Goal: Task Accomplishment & Management: Use online tool/utility

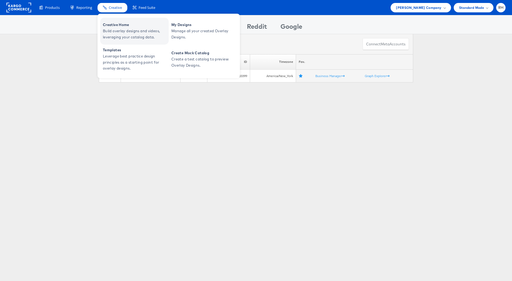
click at [123, 27] on span "Creative Home" at bounding box center [135, 25] width 64 height 6
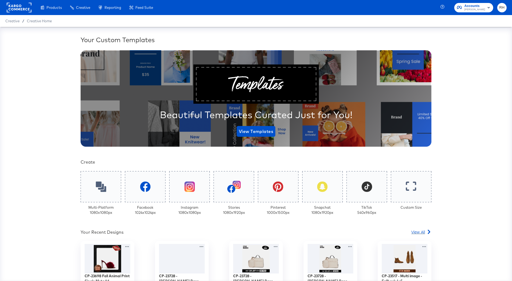
click at [418, 233] on span "View All" at bounding box center [418, 231] width 14 height 5
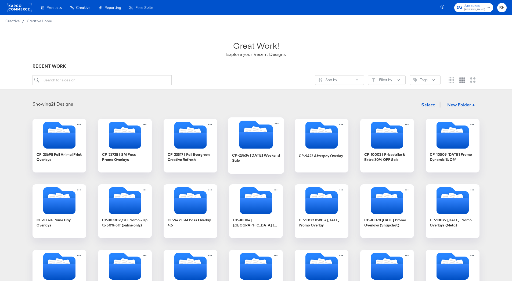
click at [253, 136] on icon "Folder" at bounding box center [256, 140] width 34 height 17
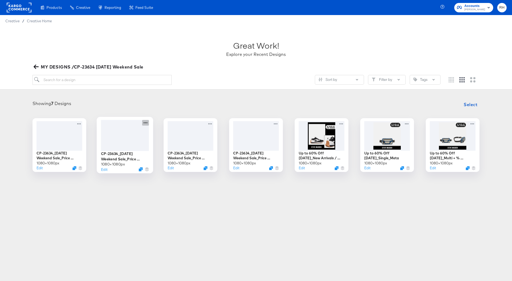
click at [145, 122] on icon at bounding box center [145, 123] width 7 height 6
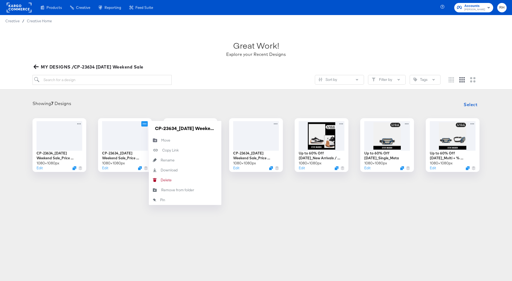
click at [117, 192] on article "Great Work! Explore your Recent Designs MY DESIGNS /CP-23634 Labor Day Weekend …" at bounding box center [256, 112] width 512 height 171
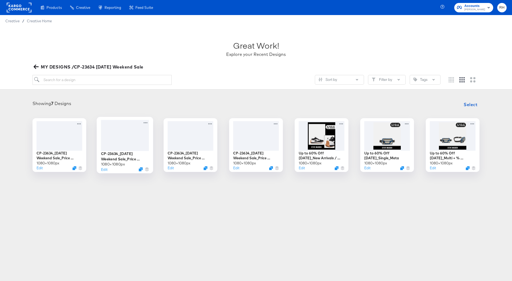
click at [125, 142] on div at bounding box center [125, 135] width 48 height 31
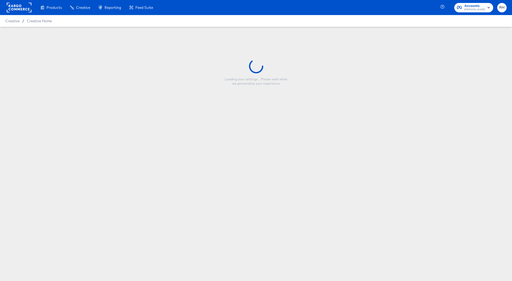
type input "CP-23634_Labor Day Weekend Sale_Price Strike_Multi_V2"
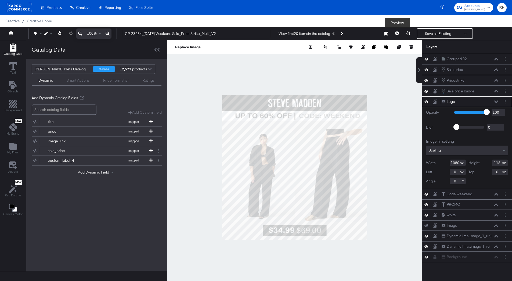
click at [397, 35] on icon at bounding box center [397, 33] width 4 height 4
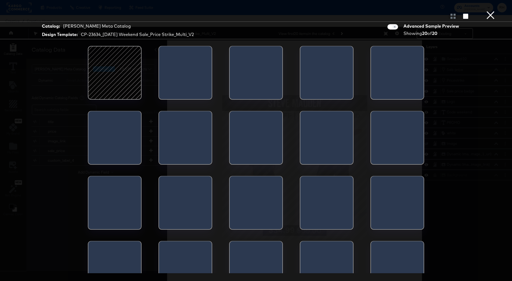
click at [490, 11] on button "×" at bounding box center [490, 5] width 11 height 11
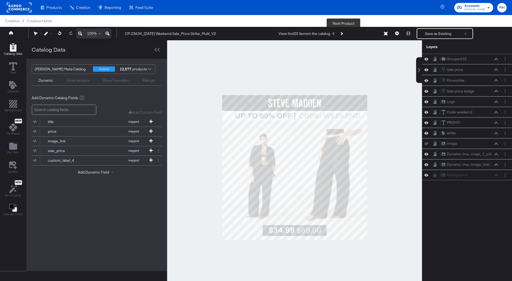
click at [344, 34] on button "Next Product" at bounding box center [341, 34] width 8 height 10
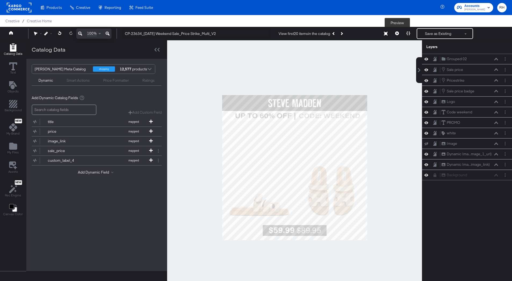
click at [399, 34] on button at bounding box center [396, 33] width 11 height 11
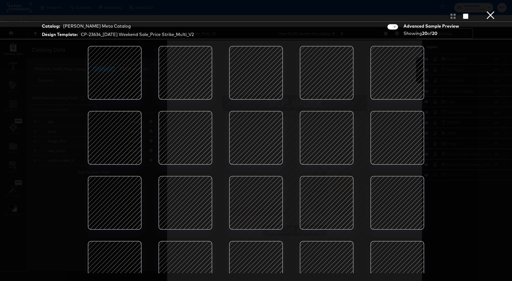
click at [184, 76] on div at bounding box center [185, 73] width 46 height 46
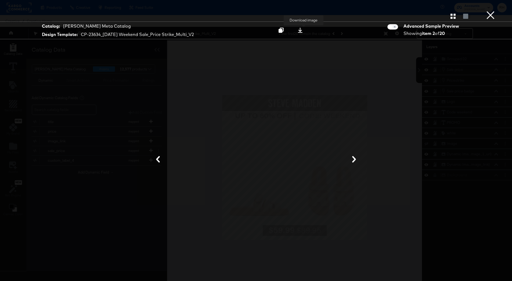
click at [303, 29] on icon at bounding box center [299, 30] width 5 height 5
click at [495, 11] on button "×" at bounding box center [490, 5] width 11 height 11
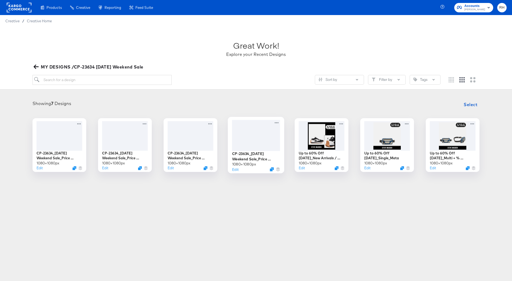
click at [268, 136] on div at bounding box center [256, 135] width 48 height 31
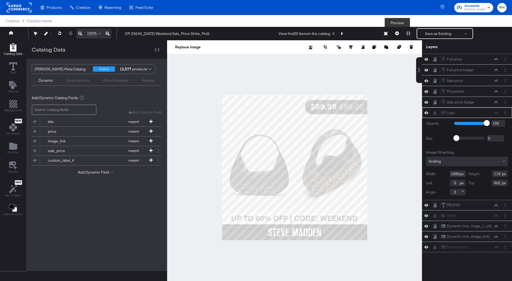
click at [397, 33] on icon at bounding box center [397, 33] width 4 height 4
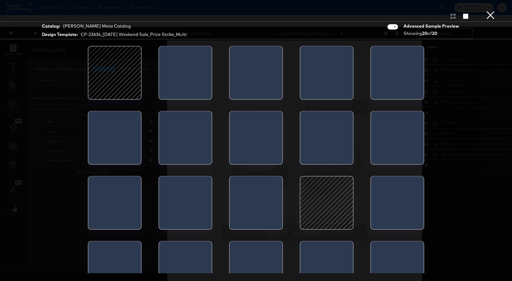
click at [186, 69] on div at bounding box center [185, 74] width 53 height 56
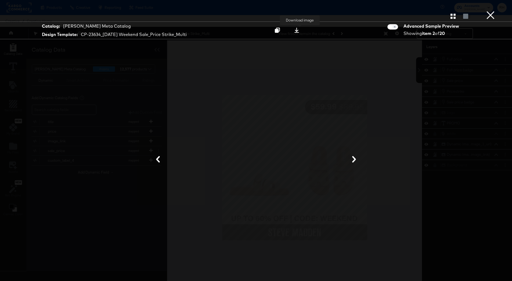
click at [299, 30] on icon at bounding box center [296, 30] width 5 height 5
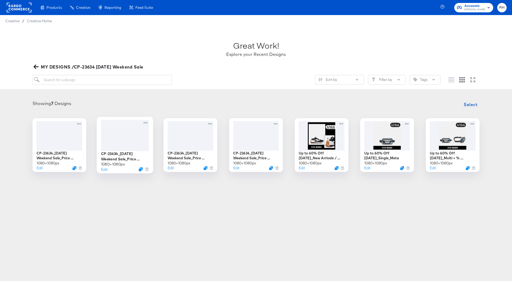
click at [126, 147] on div at bounding box center [125, 135] width 48 height 31
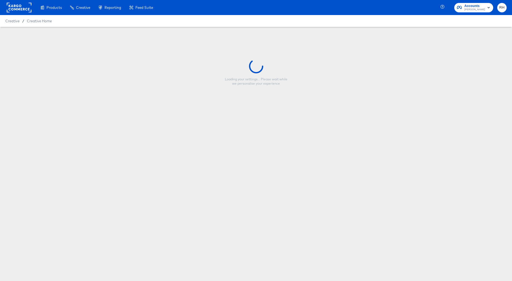
type input "CP-23634_Labor Day Weekend Sale_Price Strike_Multi_V2"
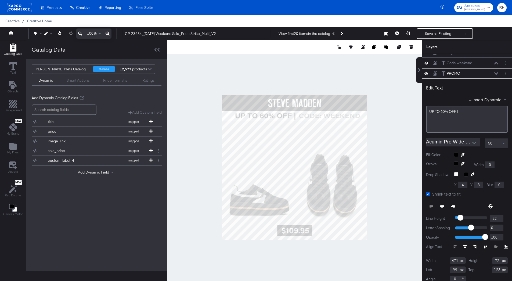
click at [41, 20] on span "Creative Home" at bounding box center [39, 21] width 25 height 4
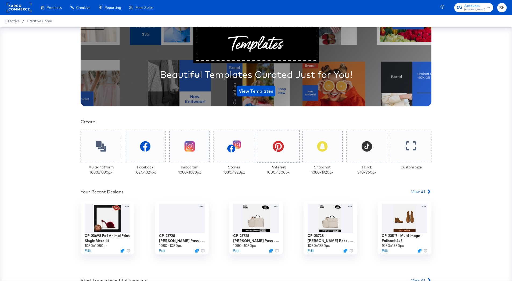
scroll to position [42, 0]
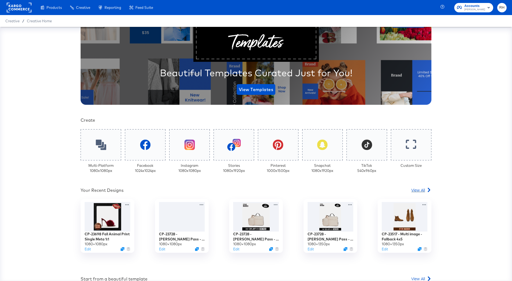
click at [414, 190] on span "View All" at bounding box center [418, 189] width 14 height 5
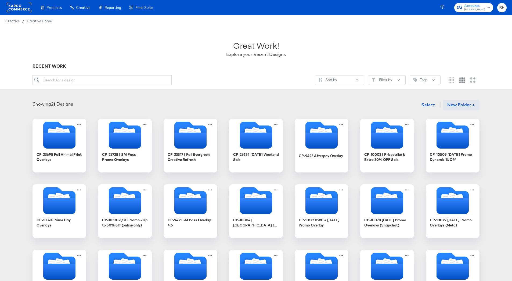
click at [458, 103] on button "New Folder +" at bounding box center [460, 105] width 37 height 10
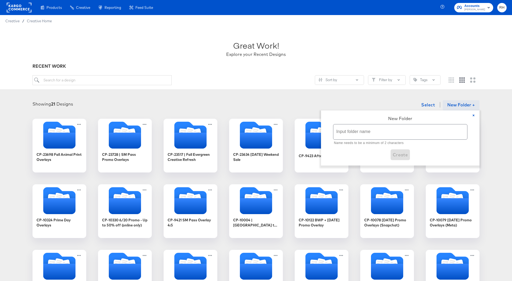
click at [359, 129] on input "text" at bounding box center [400, 131] width 134 height 15
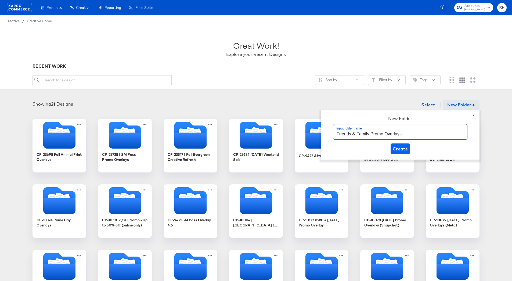
type input "Friends & Family Promo Overlays"
click at [405, 149] on span "Create" at bounding box center [399, 149] width 15 height 8
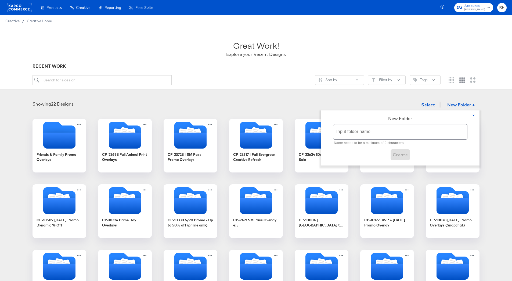
click at [150, 108] on div "Showing 22 Designs Select New Folder + × New Folder Input folder name Name need…" at bounding box center [255, 104] width 501 height 11
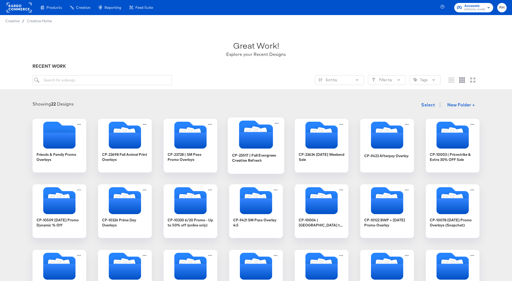
click at [264, 130] on icon "Folder" at bounding box center [262, 133] width 9 height 11
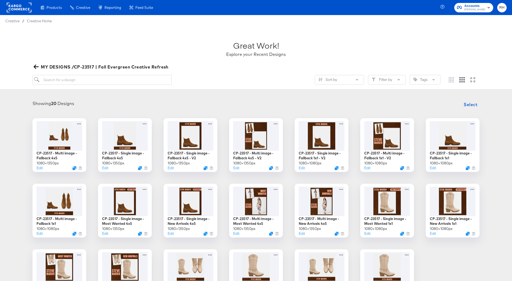
click at [35, 67] on icon "button" at bounding box center [36, 67] width 5 height 4
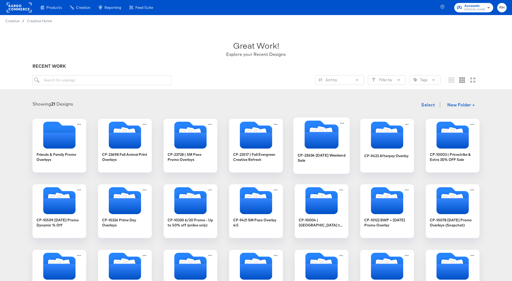
click at [336, 142] on icon "Folder" at bounding box center [321, 140] width 34 height 17
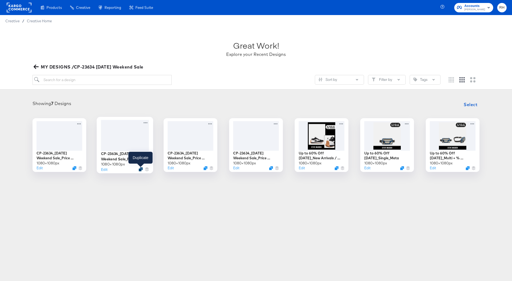
click at [141, 169] on icon "Duplicate" at bounding box center [141, 169] width 4 height 4
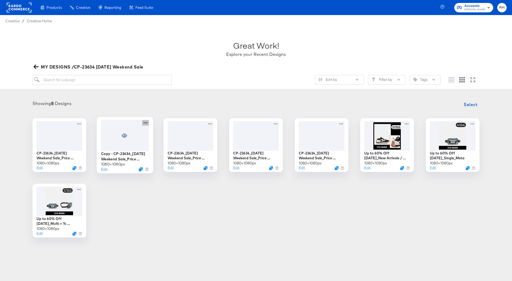
click at [145, 121] on icon at bounding box center [145, 123] width 7 height 6
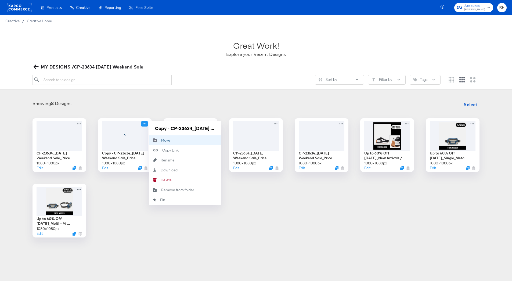
click at [178, 143] on button "Move Move" at bounding box center [185, 140] width 72 height 10
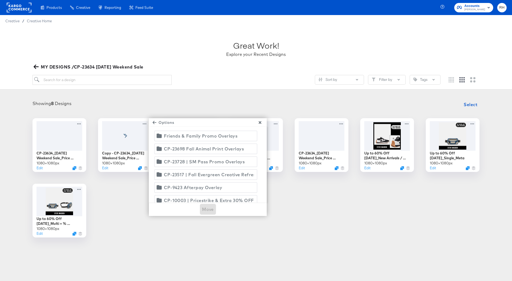
click at [245, 137] on span "Friends & Family Promo Overlays Friends & Family Promo Overlays" at bounding box center [206, 136] width 96 height 8
click at [207, 209] on span "Move" at bounding box center [208, 209] width 12 height 8
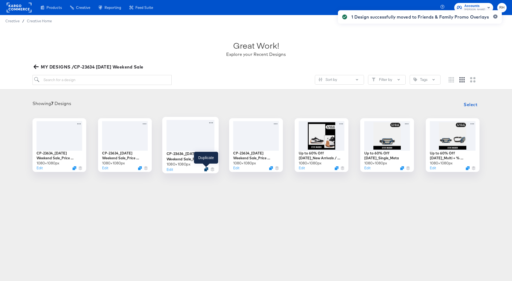
click at [206, 168] on icon "Duplicate" at bounding box center [206, 169] width 4 height 4
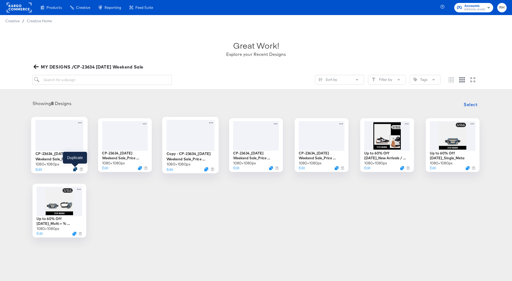
click at [74, 168] on icon "Duplicate" at bounding box center [75, 169] width 4 height 4
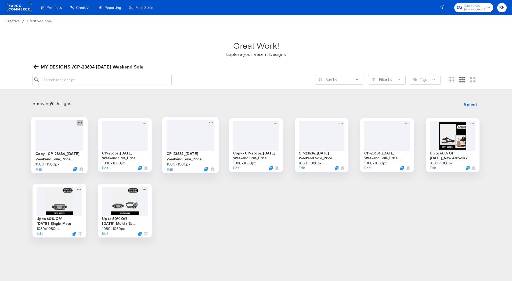
click at [79, 123] on icon at bounding box center [80, 123] width 7 height 6
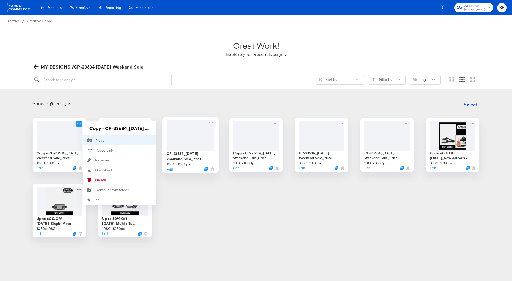
click at [110, 142] on button "Move Move" at bounding box center [119, 140] width 72 height 10
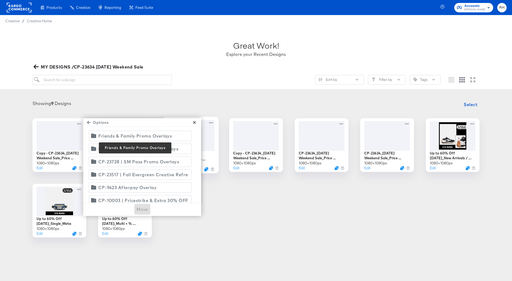
click at [170, 138] on div "Friends & Family Promo Overlays" at bounding box center [135, 136] width 74 height 8
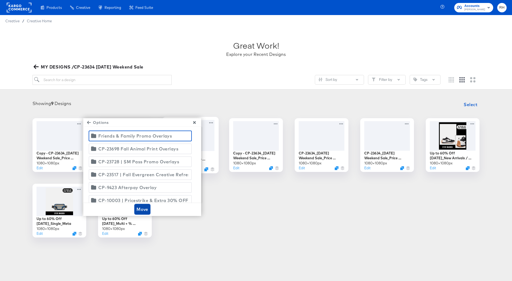
click at [146, 208] on span "Move" at bounding box center [142, 209] width 12 height 8
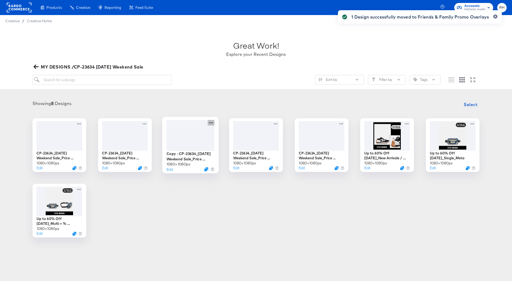
click at [210, 122] on icon at bounding box center [211, 123] width 7 height 6
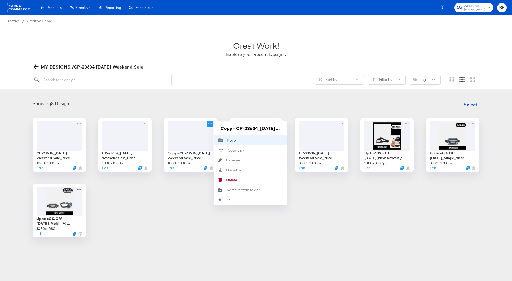
click at [222, 140] on icon "Move to folder" at bounding box center [220, 141] width 4 height 4
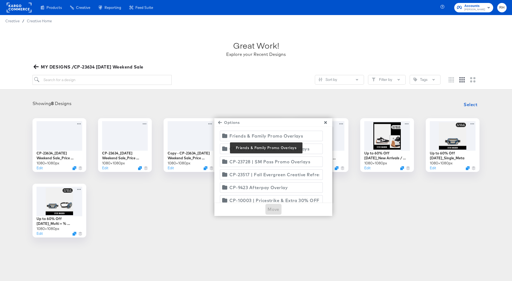
click at [277, 138] on div "Friends & Family Promo Overlays" at bounding box center [266, 136] width 74 height 8
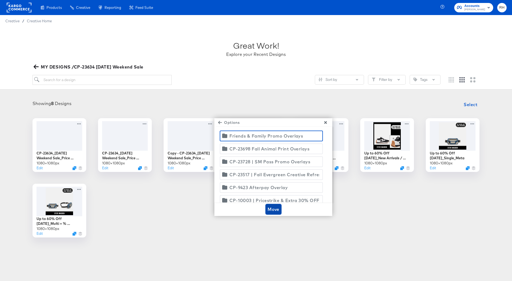
click at [276, 208] on span "Move" at bounding box center [273, 209] width 12 height 8
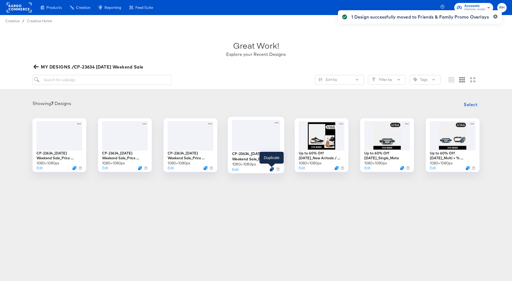
click at [272, 169] on icon "Duplicate" at bounding box center [272, 169] width 4 height 4
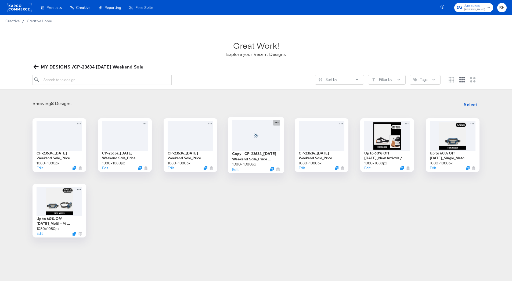
click at [274, 123] on icon at bounding box center [276, 123] width 7 height 6
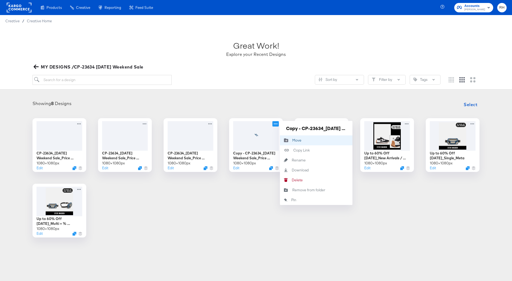
click at [290, 142] on icon "Move to folder" at bounding box center [286, 140] width 12 height 4
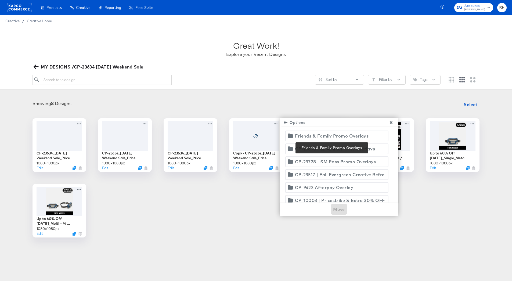
click at [336, 136] on div "Friends & Family Promo Overlays" at bounding box center [332, 136] width 74 height 8
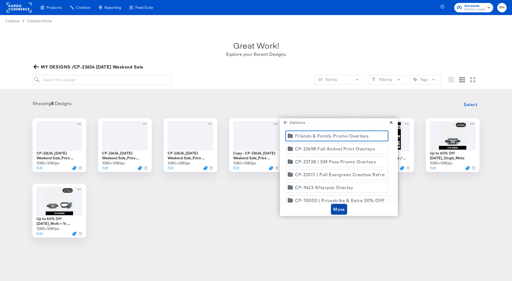
click at [338, 210] on span "Move" at bounding box center [339, 209] width 12 height 8
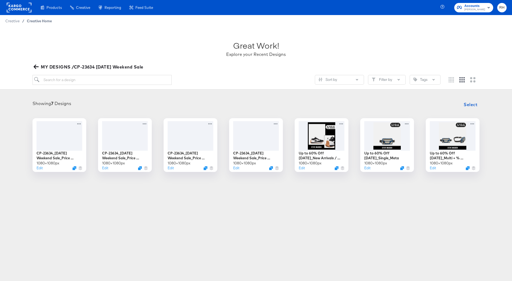
click at [31, 22] on span "Creative Home" at bounding box center [39, 21] width 25 height 4
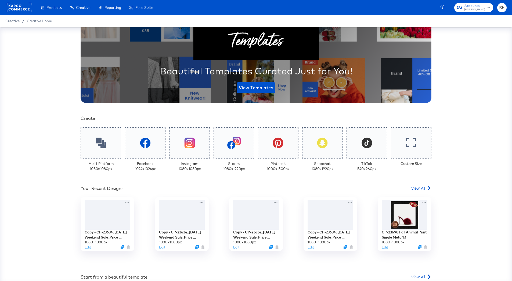
scroll to position [73, 0]
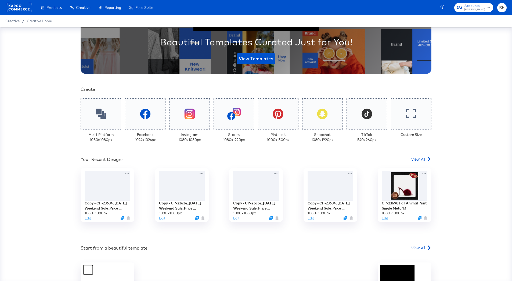
click at [415, 159] on span "View All" at bounding box center [418, 158] width 14 height 5
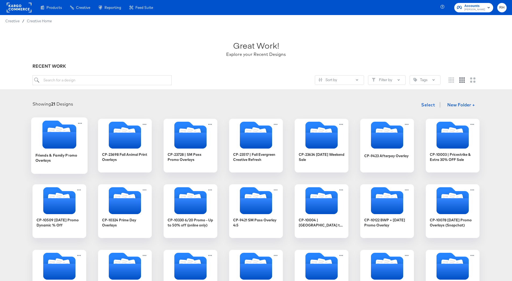
click at [60, 131] on icon "Folder" at bounding box center [58, 131] width 9 height 11
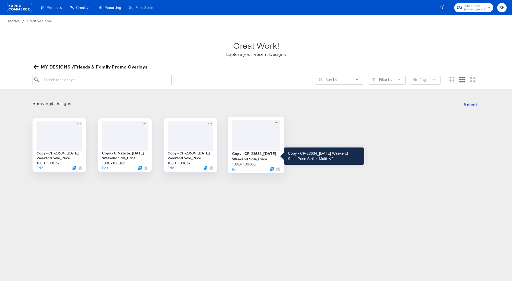
click at [256, 156] on div "Copy - CP-23634_Labor Day Weekend Sale_Price Strike_Multi_V2" at bounding box center [256, 156] width 48 height 10
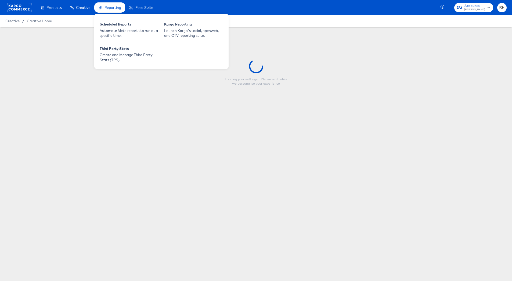
type input "Copy - CP-23634_Labor Day Weekend Sale_Price Strike_Multi_V2"
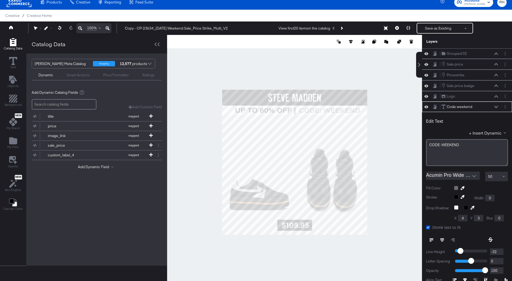
scroll to position [39, 0]
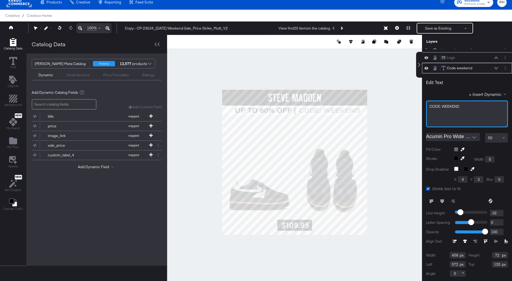
click at [463, 106] on div "CODE: WEEKEND" at bounding box center [466, 106] width 75 height 5
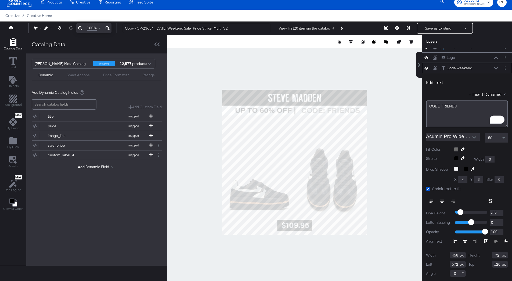
scroll to position [49, 0]
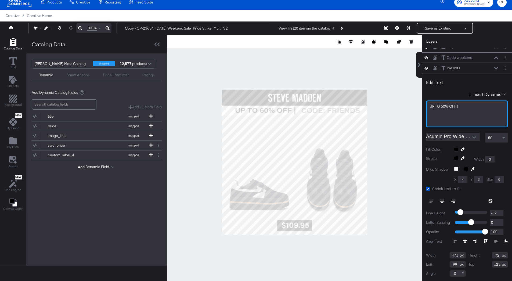
click at [443, 106] on span "UP TO 60% OFF |" at bounding box center [443, 106] width 29 height 5
click at [430, 106] on span "30% OFF |" at bounding box center [437, 106] width 17 height 5
click at [431, 107] on span "30% OFF |" at bounding box center [437, 106] width 17 height 5
click at [430, 106] on span "30% OFF |" at bounding box center [437, 106] width 17 height 5
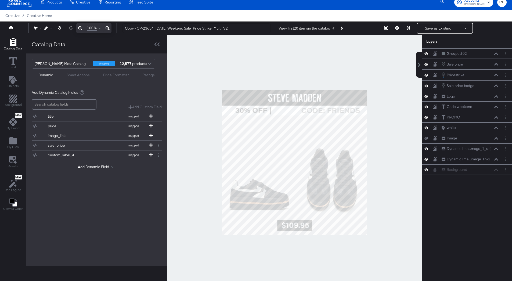
scroll to position [0, 0]
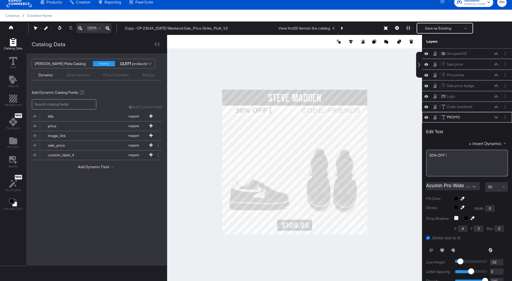
scroll to position [49, 0]
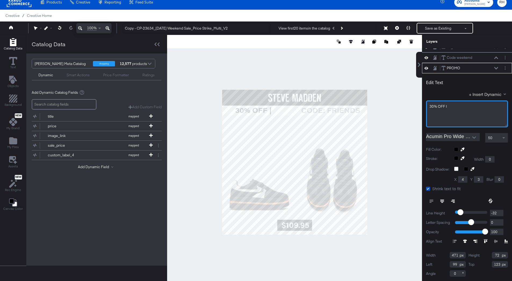
click at [454, 106] on div "30% OFF |" at bounding box center [466, 106] width 75 height 5
click at [432, 107] on span "30% OFF |" at bounding box center [437, 106] width 17 height 5
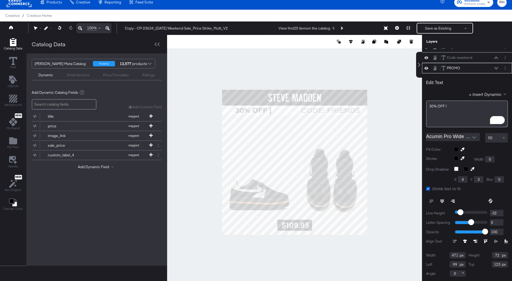
type input "361"
type input "194"
type input "118"
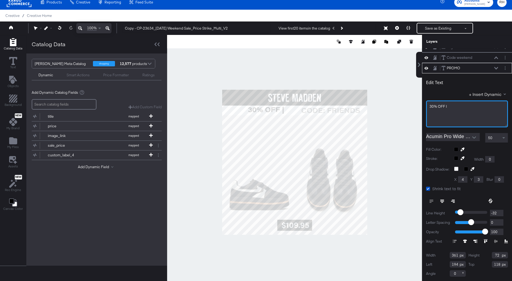
click at [465, 105] on div "30% OFF |" at bounding box center [466, 106] width 75 height 5
click at [447, 106] on span "30% OFF |" at bounding box center [437, 106] width 17 height 5
drag, startPoint x: 467, startPoint y: 107, endPoint x: 427, endPoint y: 107, distance: 39.7
click at [427, 107] on div "30% OFF |" at bounding box center [467, 113] width 82 height 27
click at [432, 106] on span "30% OFF |" at bounding box center [437, 106] width 17 height 5
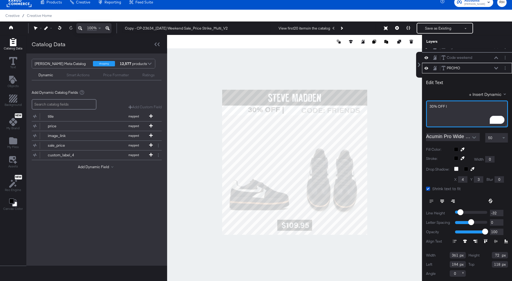
click at [458, 110] on div "30% OFF |" at bounding box center [467, 113] width 82 height 27
type input "293"
type input "262"
click at [187, 93] on div at bounding box center [294, 162] width 255 height 254
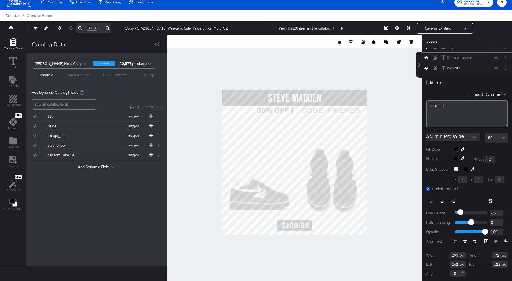
type input "123"
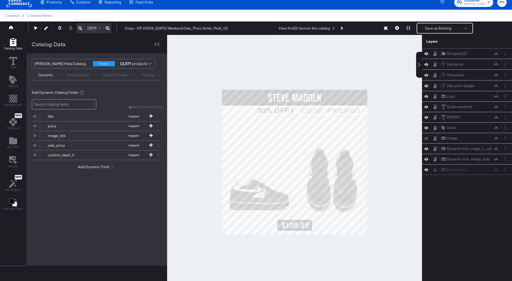
click at [390, 110] on div at bounding box center [294, 162] width 255 height 254
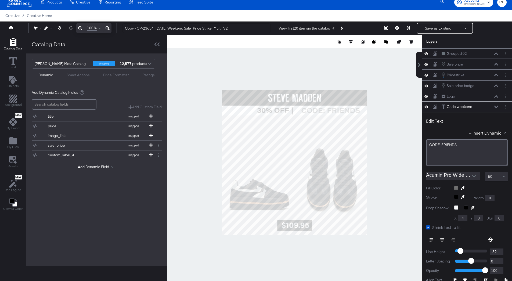
scroll to position [39, 0]
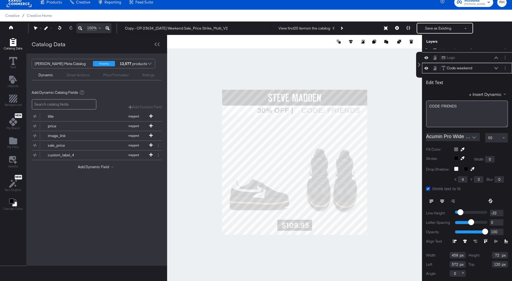
click at [391, 121] on div at bounding box center [294, 162] width 255 height 254
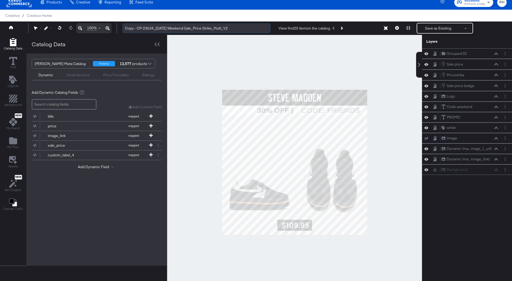
drag, startPoint x: 154, startPoint y: 26, endPoint x: 126, endPoint y: 26, distance: 27.9
click at [126, 26] on input "Copy - CP-23634_Labor Day Weekend Sale_Price Strike_Multi_V2" at bounding box center [196, 28] width 148 height 10
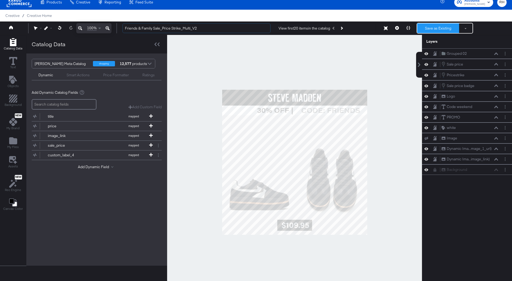
type input "Friends & Family Sale_Price Strike_Multi_V2"
click at [430, 28] on button "Save as Existing" at bounding box center [438, 28] width 42 height 10
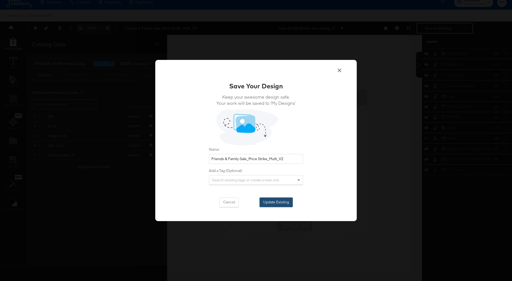
click at [276, 202] on button "Update Existing" at bounding box center [275, 202] width 33 height 10
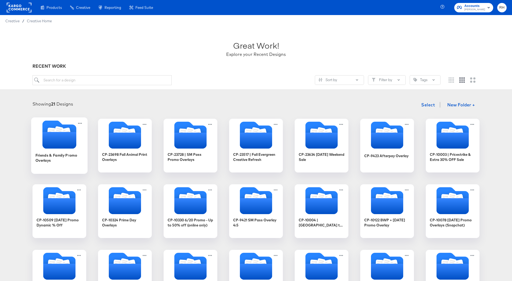
click at [65, 145] on icon "Folder" at bounding box center [59, 140] width 34 height 17
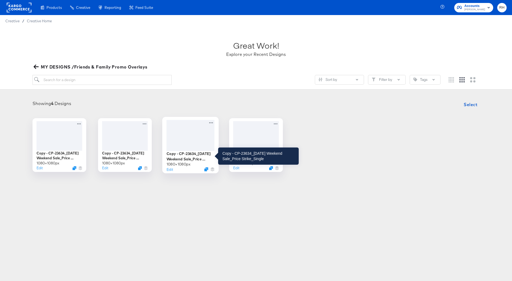
click at [188, 157] on div "Copy - CP-23634_Labor Day Weekend Sale_Price Strike_Single" at bounding box center [190, 156] width 48 height 10
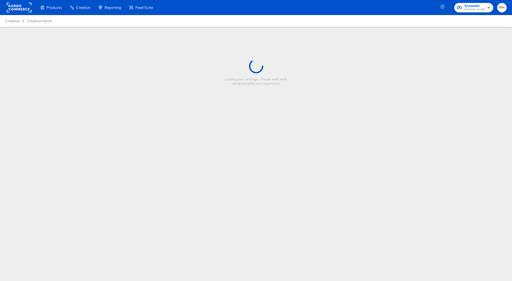
type input "Copy - CP-23634_Labor Day Weekend Sale_Price Strike_Single"
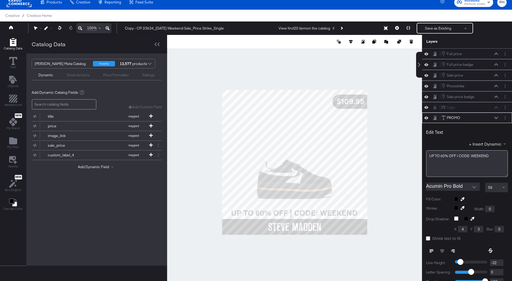
scroll to position [50, 0]
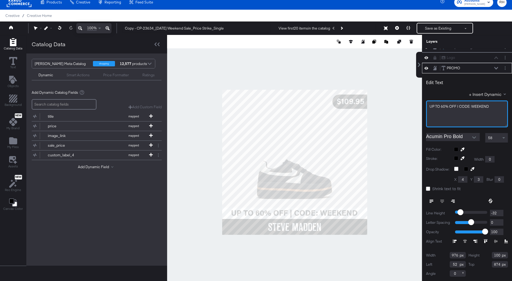
click at [443, 106] on span "UP TO 60% OFF | CODE: WEEKEND" at bounding box center [458, 106] width 59 height 5
click at [482, 106] on div "30% OFF | CODE: WEEKEND" at bounding box center [466, 106] width 75 height 5
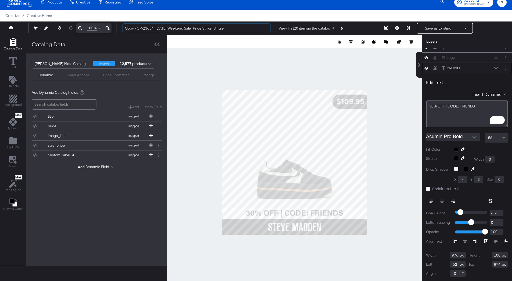
drag, startPoint x: 188, startPoint y: 28, endPoint x: 121, endPoint y: 27, distance: 67.7
click at [121, 27] on div "Copy - CP-23634_Labor Day Weekend Sale_Price Strike_Single View first 20 items …" at bounding box center [312, 28] width 388 height 11
type input "Friends & Family Sale_Price Strike_Single"
click at [421, 30] on button "Save as Existing" at bounding box center [438, 28] width 42 height 10
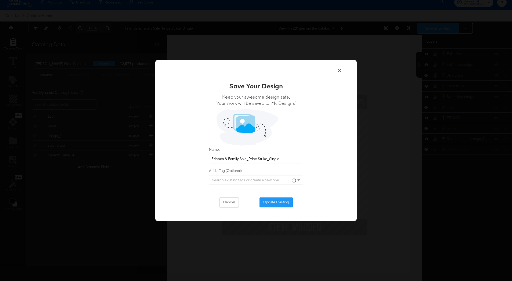
scroll to position [0, 0]
click at [273, 205] on button "Update Existing" at bounding box center [275, 202] width 33 height 10
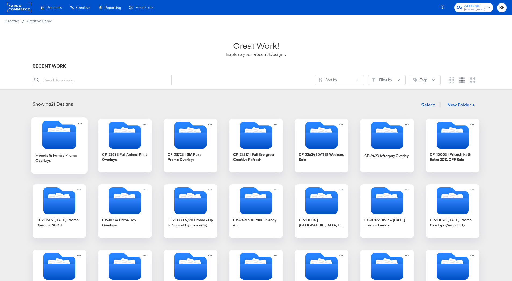
click at [42, 139] on icon "Folder" at bounding box center [59, 140] width 34 height 17
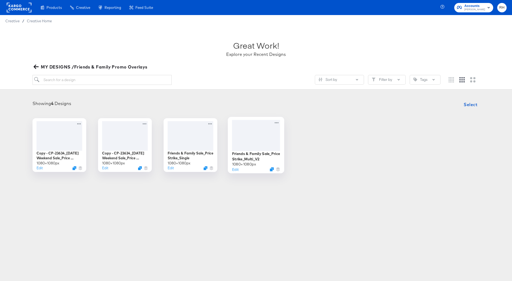
click at [250, 138] on div at bounding box center [256, 135] width 48 height 31
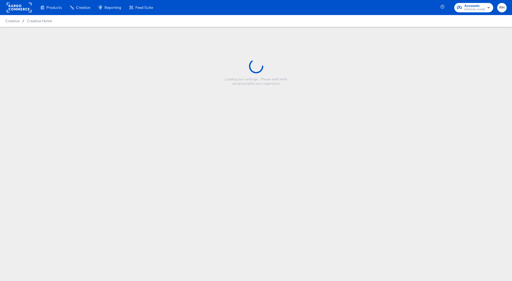
type input "Friends & Family Sale_Price Strike_Multi_V2"
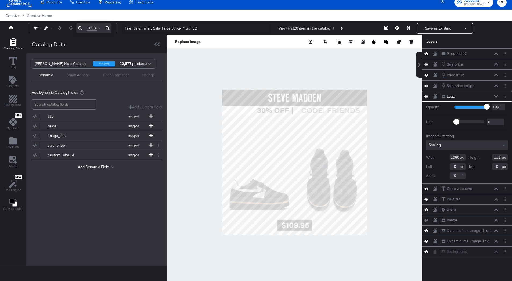
scroll to position [49, 0]
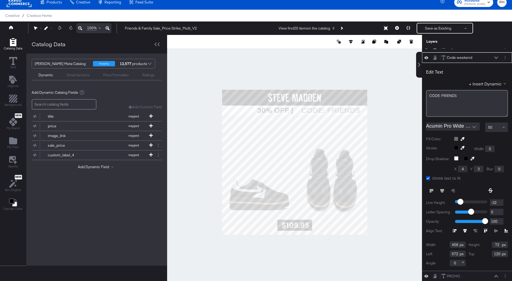
click at [427, 57] on icon at bounding box center [426, 57] width 4 height 5
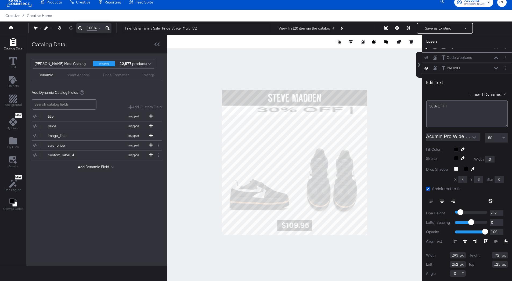
type input "790"
type input "118"
type input "1022"
type input "30"
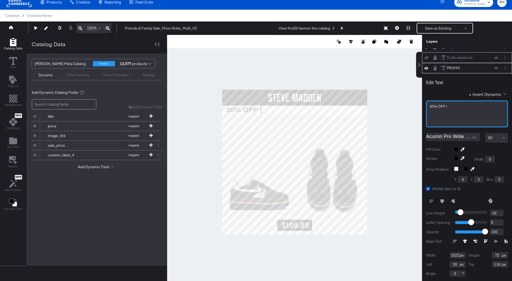
click at [456, 108] on div "30% OFF |" at bounding box center [466, 106] width 75 height 5
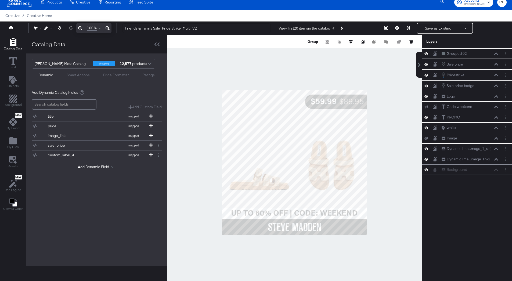
click at [381, 88] on div at bounding box center [294, 162] width 255 height 254
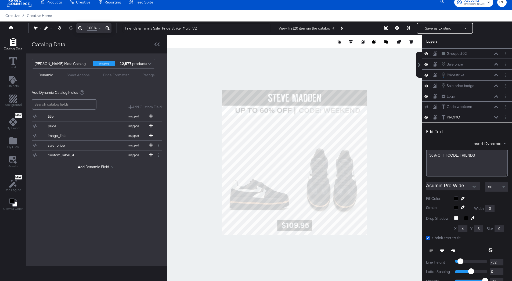
scroll to position [49, 0]
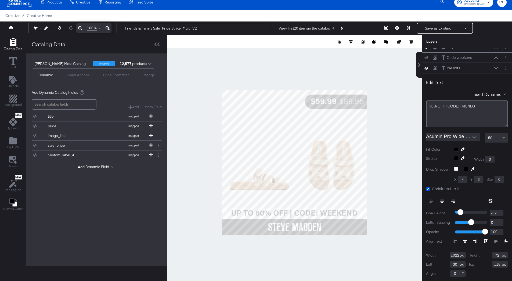
click at [443, 198] on button at bounding box center [441, 201] width 11 height 10
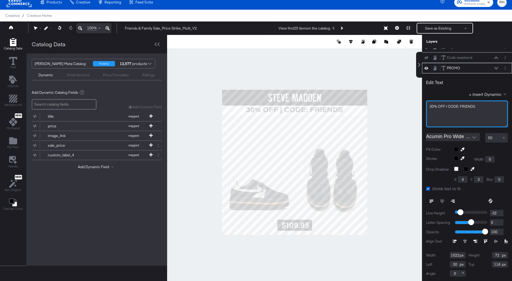
click at [469, 111] on div "30% OFF | CODE: FRIENDS" at bounding box center [467, 113] width 82 height 27
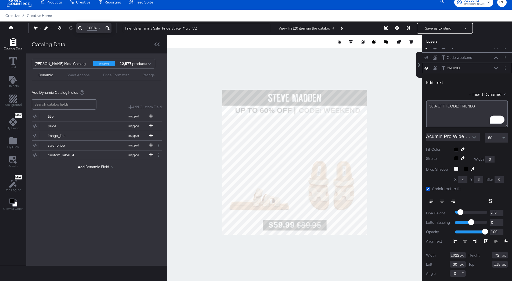
click at [441, 198] on div at bounding box center [453, 201] width 54 height 10
click at [390, 103] on div at bounding box center [294, 162] width 255 height 254
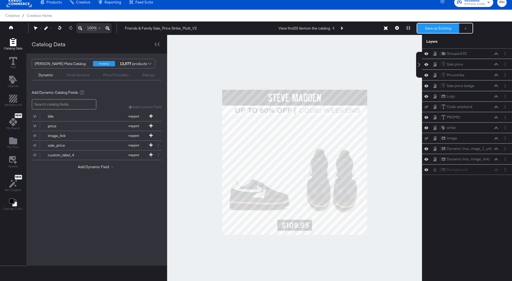
click at [426, 27] on button "Save as Existing" at bounding box center [438, 28] width 42 height 10
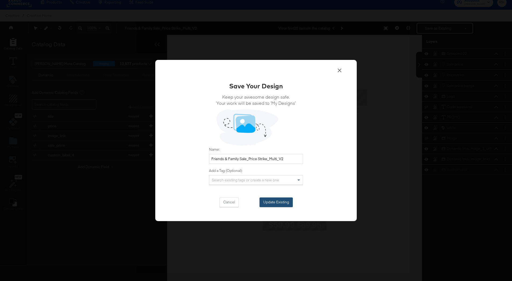
click at [268, 206] on button "Update Existing" at bounding box center [275, 202] width 33 height 10
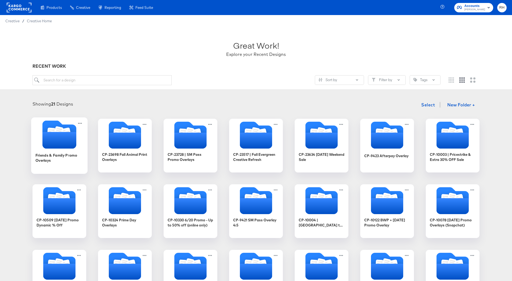
click at [58, 140] on icon "Folder" at bounding box center [59, 140] width 34 height 17
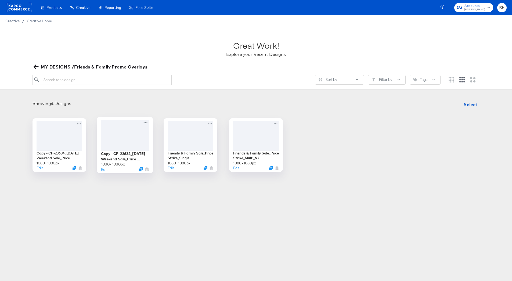
click at [121, 141] on div at bounding box center [125, 135] width 48 height 31
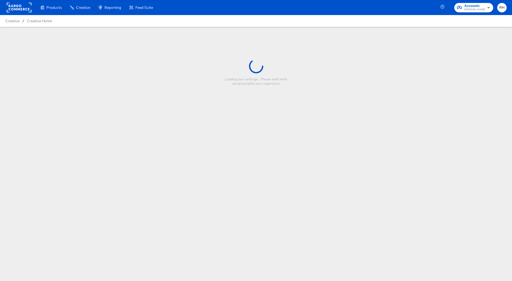
type input "Copy - CP-23634_Labor Day Weekend Sale_Price Strike_Single_V2"
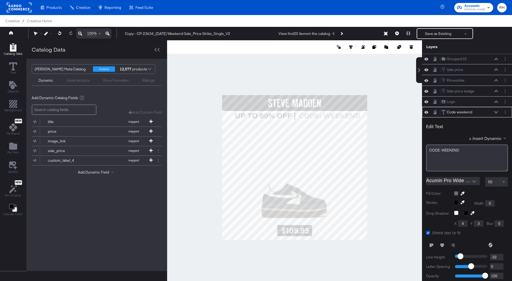
scroll to position [5, 0]
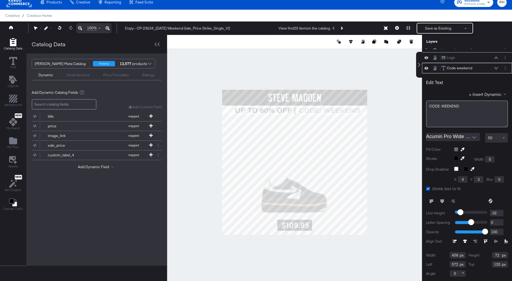
click at [427, 67] on icon at bounding box center [426, 68] width 4 height 5
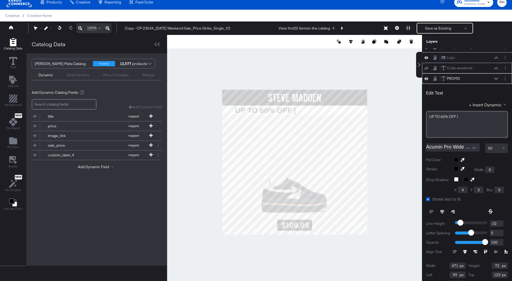
scroll to position [49, 0]
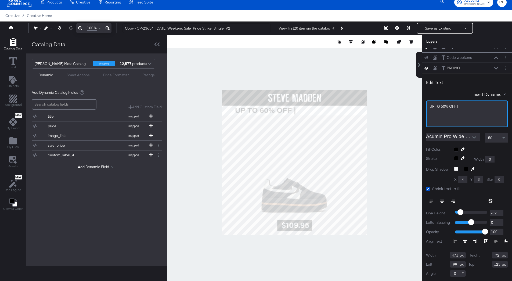
click at [443, 105] on span "UP TO 60% OFF |" at bounding box center [443, 106] width 29 height 5
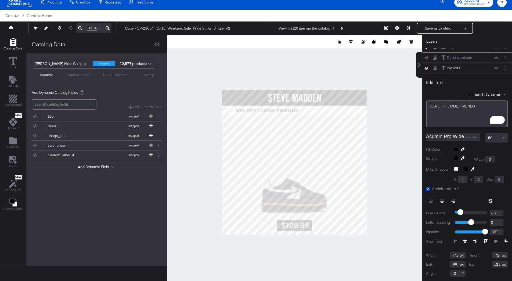
type input "568"
type input "118"
click at [440, 202] on button at bounding box center [441, 201] width 11 height 10
type input "886"
click at [396, 112] on div at bounding box center [294, 162] width 255 height 254
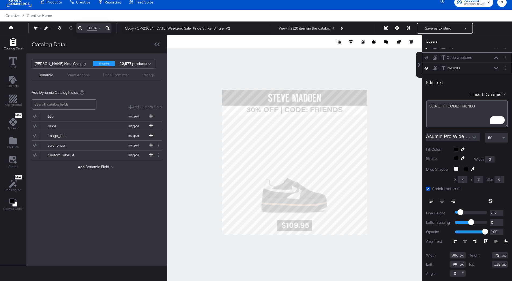
scroll to position [0, 0]
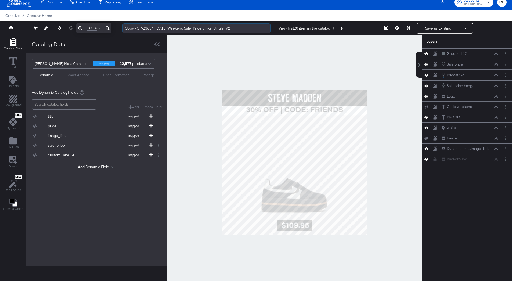
drag, startPoint x: 188, startPoint y: 28, endPoint x: 124, endPoint y: 27, distance: 64.4
click at [124, 27] on input "Copy - CP-23634_Labor Day Weekend Sale_Price Strike_Single_V2" at bounding box center [196, 28] width 148 height 10
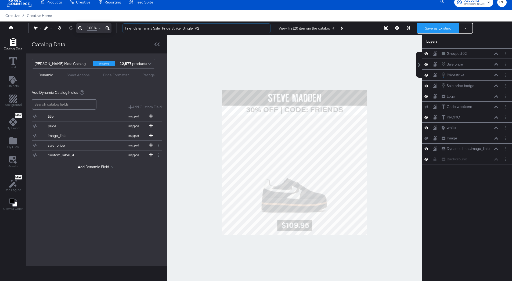
type input "Friends & Family Sale_Price Strike_Single_V2"
click at [421, 31] on button "Save as Existing" at bounding box center [438, 28] width 42 height 10
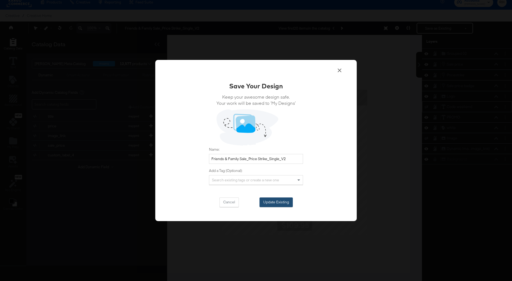
click at [272, 205] on button "Update Existing" at bounding box center [275, 202] width 33 height 10
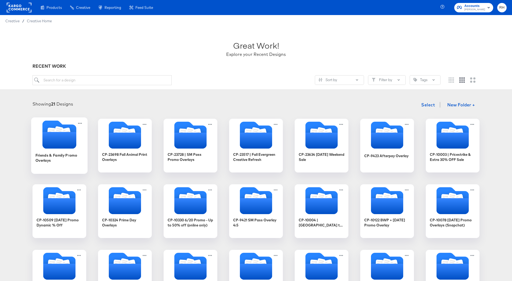
click at [56, 138] on icon "Folder" at bounding box center [59, 140] width 34 height 17
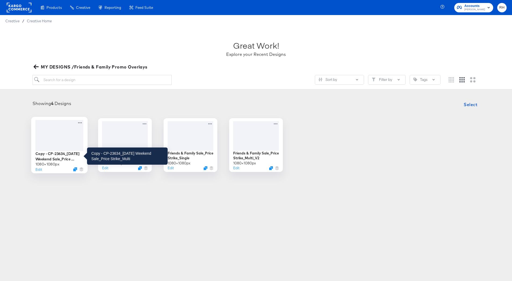
click at [49, 158] on div "Copy - CP-23634_[DATE] Weekend Sale_Price Strike_Multi" at bounding box center [59, 156] width 48 height 10
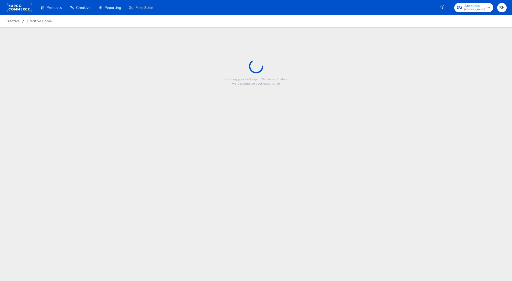
type input "Copy - CP-23634_[DATE] Weekend Sale_Price Strike_Multi"
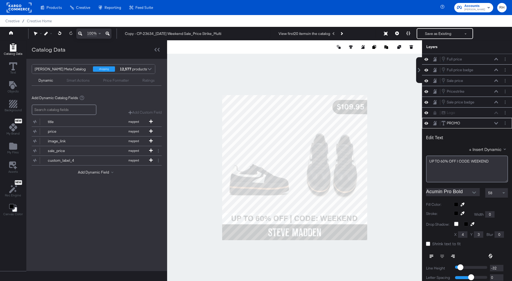
scroll to position [50, 0]
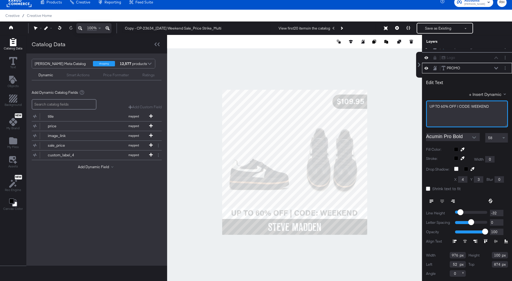
click at [443, 106] on span "UP TO 60% OFF | CODE: WEEKEND" at bounding box center [458, 106] width 59 height 5
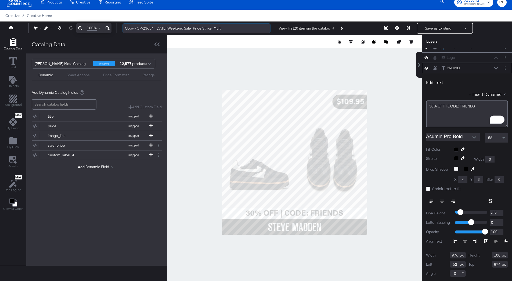
drag, startPoint x: 189, startPoint y: 27, endPoint x: 123, endPoint y: 27, distance: 66.0
click at [123, 27] on input "Copy - CP-23634_Labor Day Weekend Sale_Price Strike_Multi" at bounding box center [196, 28] width 148 height 10
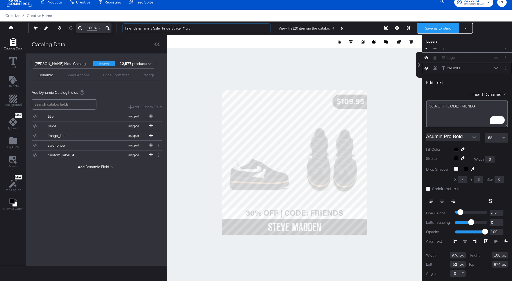
type input "Friends & Family Sale_Price Strike_Multi"
click at [419, 28] on button "Save as Existing" at bounding box center [438, 28] width 42 height 10
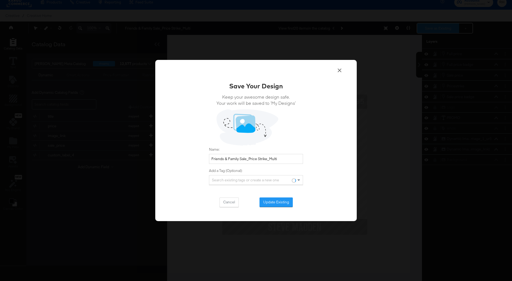
scroll to position [0, 0]
click at [268, 203] on button "Update Existing" at bounding box center [275, 202] width 33 height 10
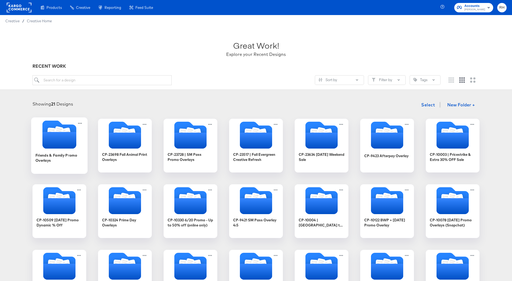
click at [52, 148] on div at bounding box center [59, 135] width 56 height 30
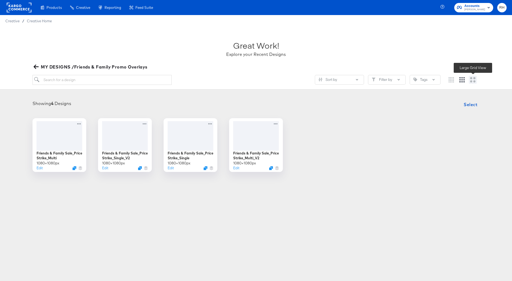
click at [474, 79] on icon "Large grid" at bounding box center [472, 79] width 5 height 5
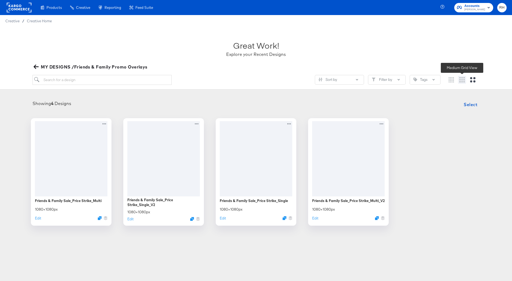
click at [462, 80] on icon "Medium grid" at bounding box center [461, 79] width 5 height 5
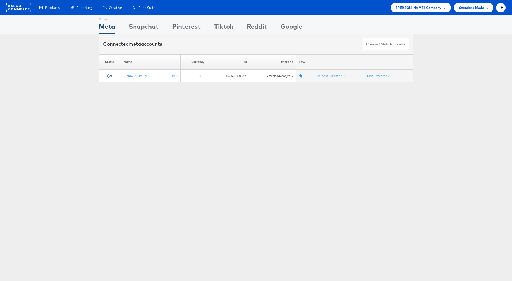
click at [426, 11] on div "[PERSON_NAME] Company" at bounding box center [420, 7] width 60 height 9
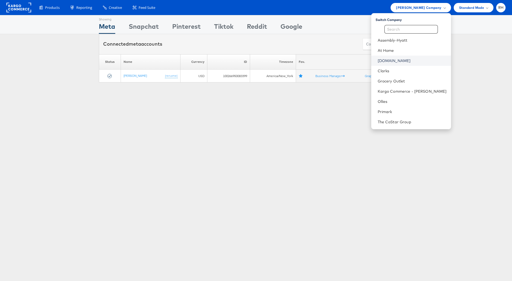
click at [413, 61] on link "[DOMAIN_NAME]" at bounding box center [411, 60] width 69 height 5
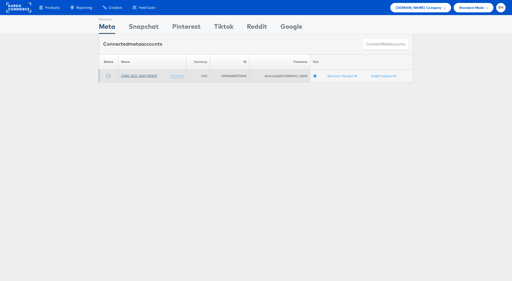
click at [141, 75] on link "CARS_ACQ_HIGH INTENT" at bounding box center [139, 76] width 36 height 4
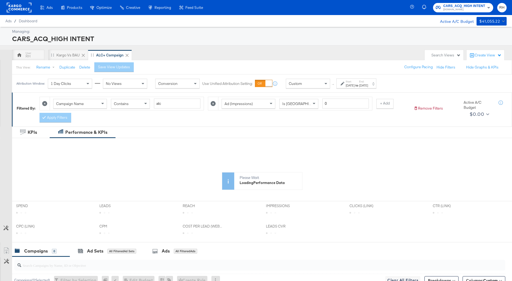
click at [376, 88] on div "Start: [DATE] to End: [DATE]" at bounding box center [356, 83] width 40 height 10
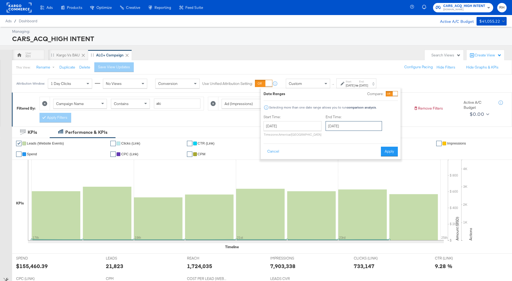
click at [362, 124] on input "[DATE]" at bounding box center [353, 126] width 56 height 10
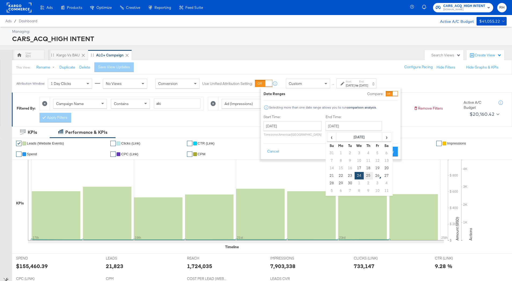
click at [365, 176] on td "25" at bounding box center [367, 176] width 9 height 8
type input "[DATE]"
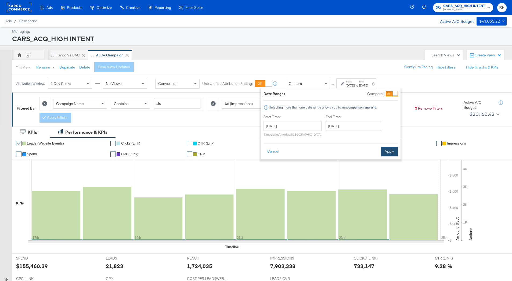
click at [384, 154] on button "Apply" at bounding box center [389, 152] width 17 height 10
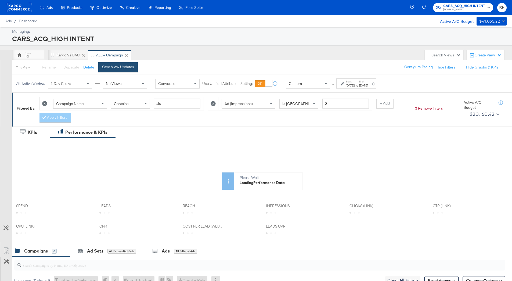
click at [118, 64] on button "Save View Updates" at bounding box center [117, 67] width 39 height 10
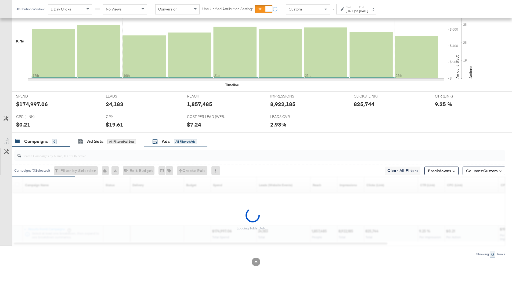
scroll to position [146, 0]
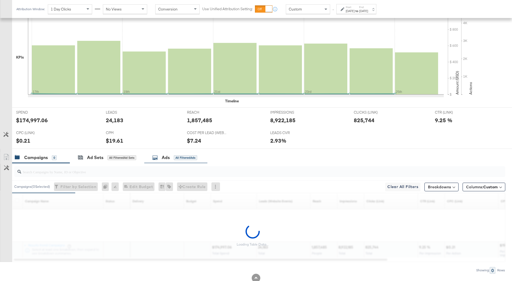
click at [166, 143] on div "$19.61" at bounding box center [142, 141] width 73 height 8
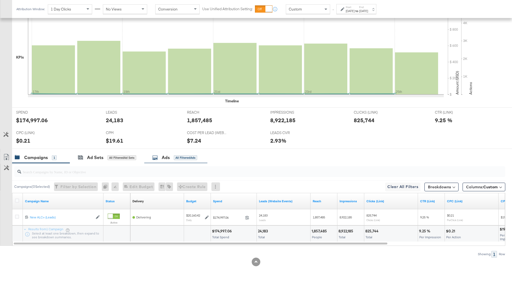
click at [186, 157] on div "All Filtered Ads" at bounding box center [185, 157] width 23 height 5
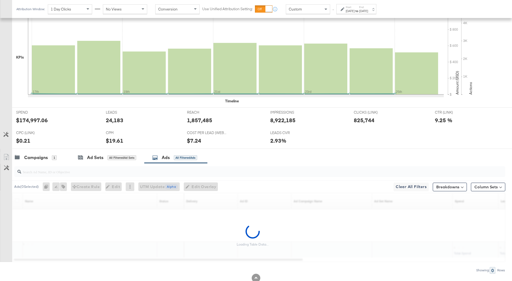
scroll to position [162, 0]
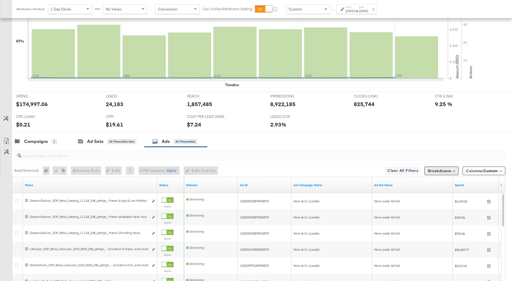
click at [433, 174] on button "Breakdowns" at bounding box center [441, 170] width 34 height 9
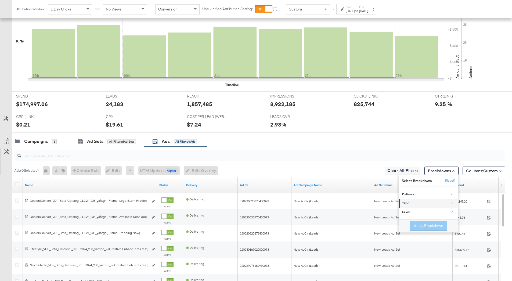
click at [409, 205] on div "Time" at bounding box center [428, 203] width 53 height 4
click at [410, 216] on div "Day" at bounding box center [428, 216] width 58 height 5
click at [416, 250] on button "Apply Breakdown" at bounding box center [428, 254] width 37 height 10
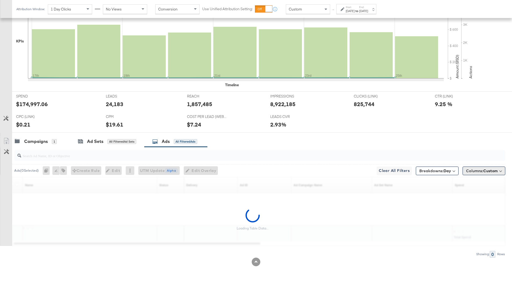
click at [469, 173] on span "Columns: Custom" at bounding box center [482, 170] width 32 height 5
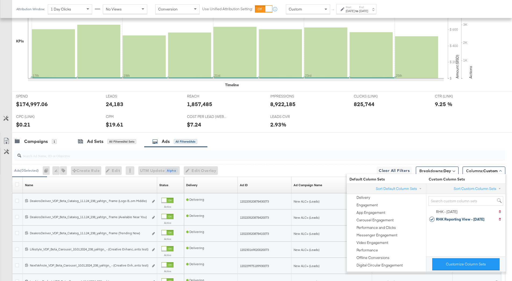
click at [459, 126] on div "SPEND SPEND $174,997.06 LEADS LEADS 24,183 REACH REACH 1,857,485 IMPRESSIONS IM…" at bounding box center [262, 111] width 500 height 41
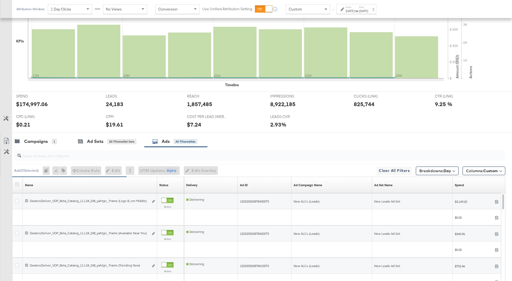
click at [16, 185] on icon at bounding box center [17, 184] width 4 height 4
click at [0, 0] on input "checkbox" at bounding box center [0, 0] width 0 height 0
click at [38, 186] on div "Name Sorting Unavailable" at bounding box center [90, 185] width 134 height 9
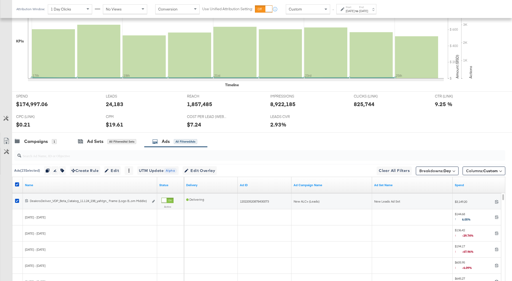
click at [41, 185] on link "Name" at bounding box center [90, 185] width 130 height 4
click at [41, 185] on link "Name ↓" at bounding box center [90, 185] width 130 height 4
click at [7, 142] on icon at bounding box center [6, 141] width 6 height 6
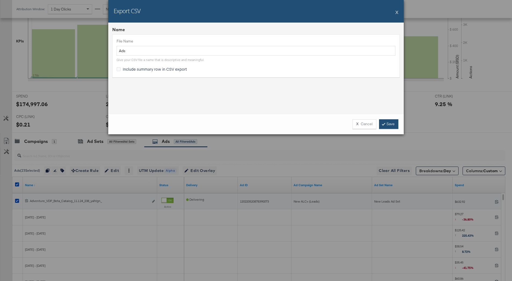
click at [388, 125] on link "Save" at bounding box center [388, 124] width 19 height 10
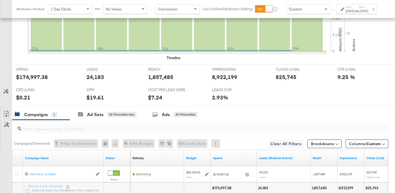
scroll to position [215, 0]
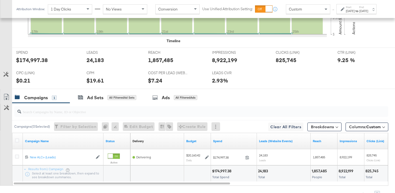
click at [159, 61] on div "1,857,485" at bounding box center [160, 60] width 25 height 8
copy div "1,857,485"
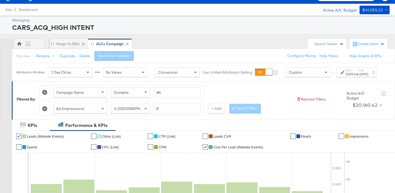
scroll to position [0, 0]
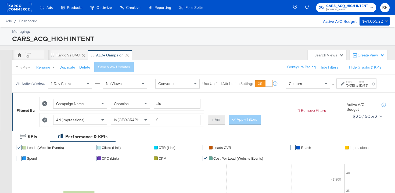
click at [208, 123] on button "+ Add" at bounding box center [216, 120] width 17 height 10
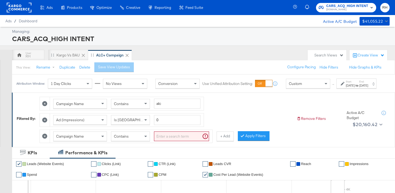
click at [85, 138] on div "Campaign Name" at bounding box center [79, 136] width 53 height 9
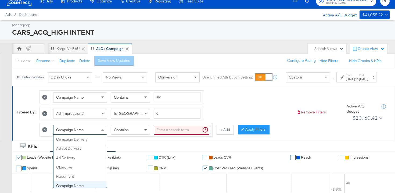
scroll to position [46, 0]
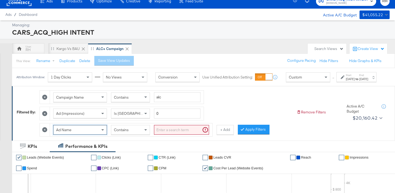
click at [129, 132] on span "Contains" at bounding box center [121, 129] width 15 height 5
click at [173, 135] on input "search" at bounding box center [181, 130] width 55 height 10
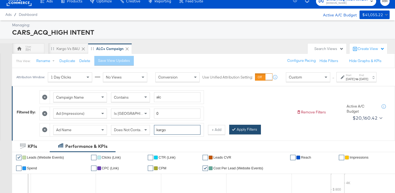
type input "kargo"
click at [252, 134] on button "Apply Filters" at bounding box center [245, 130] width 32 height 10
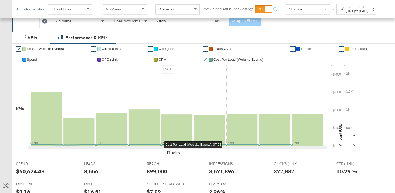
scroll to position [41, 0]
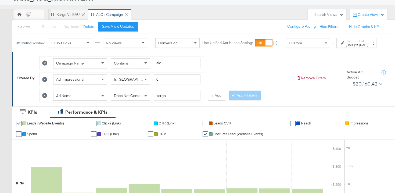
click at [47, 98] on icon at bounding box center [44, 95] width 5 height 5
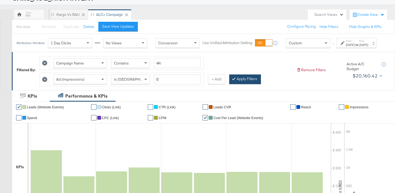
click at [235, 84] on button "Apply Filters" at bounding box center [245, 79] width 32 height 10
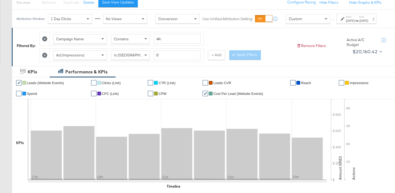
scroll to position [61, 0]
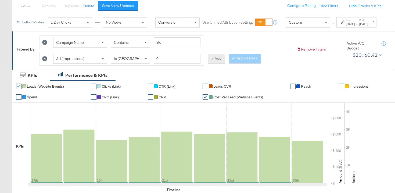
click at [212, 63] on button "+ Add" at bounding box center [216, 59] width 17 height 10
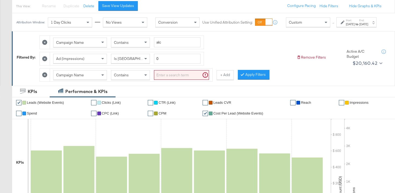
click at [69, 77] on span "Campaign Name" at bounding box center [70, 74] width 28 height 5
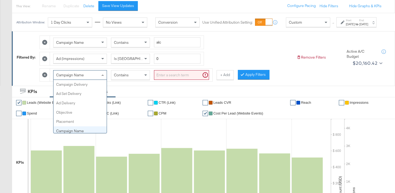
scroll to position [46, 0]
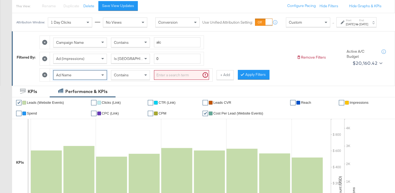
click at [118, 77] on span "Contains" at bounding box center [121, 74] width 15 height 5
click at [155, 80] on input "search" at bounding box center [181, 75] width 55 height 10
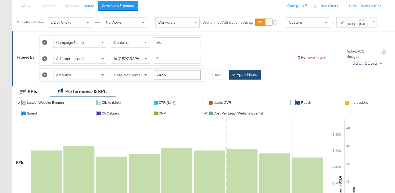
type input "kargo"
click at [238, 79] on button "Apply Filters" at bounding box center [245, 75] width 32 height 10
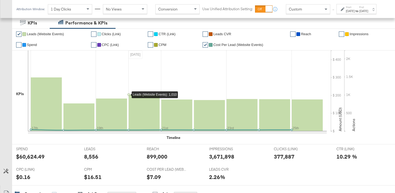
scroll to position [92, 0]
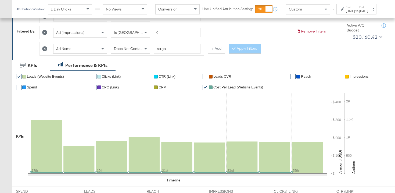
click at [118, 50] on span "Does Not Contain" at bounding box center [128, 48] width 29 height 5
click at [230, 49] on button "Apply Filters" at bounding box center [245, 49] width 32 height 10
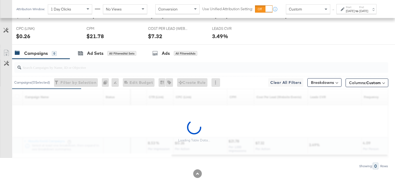
scroll to position [259, 0]
